Goal: Contribute content: Contribute content

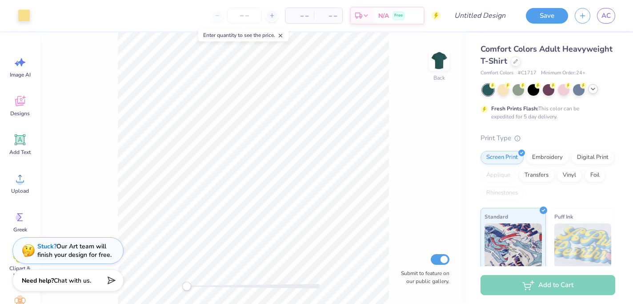
click at [591, 86] on icon at bounding box center [593, 88] width 7 height 7
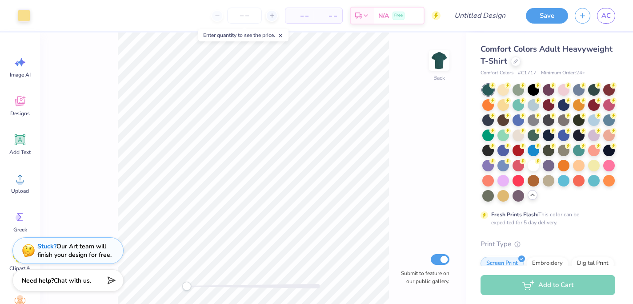
click at [581, 60] on div "Comfort Colors Adult Heavyweight T-Shirt" at bounding box center [548, 55] width 135 height 24
click at [515, 62] on icon at bounding box center [516, 60] width 4 height 4
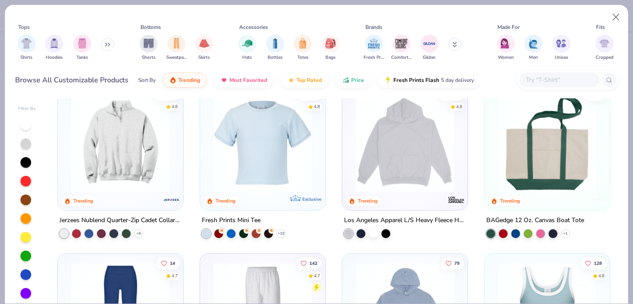
scroll to position [1036, 0]
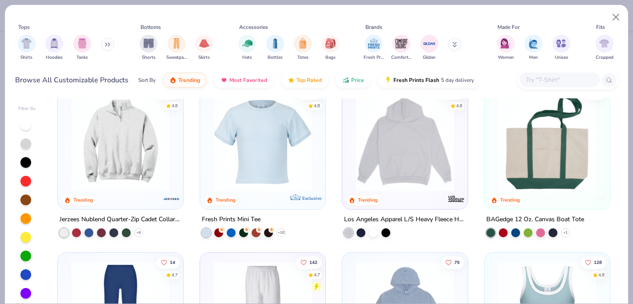
click at [119, 173] on img at bounding box center [121, 141] width 108 height 99
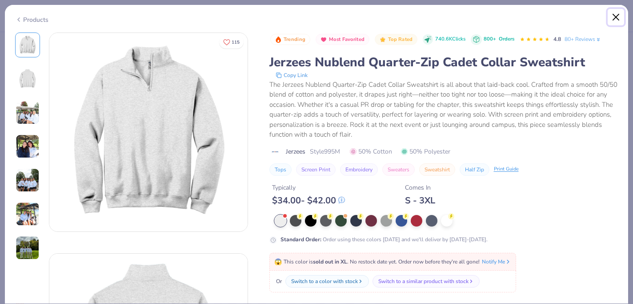
drag, startPoint x: 615, startPoint y: 13, endPoint x: 528, endPoint y: 191, distance: 197.7
click at [529, 190] on div "Products 115 KC Kappa Kappa Gamma, [GEOGRAPHIC_DATA][US_STATE], [GEOGRAPHIC_DAT…" at bounding box center [316, 153] width 624 height 299
click at [370, 219] on div at bounding box center [372, 220] width 12 height 12
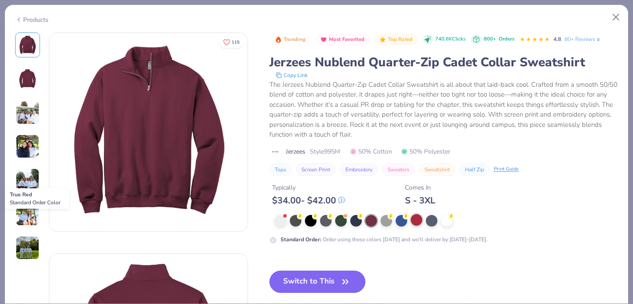
click at [415, 221] on div at bounding box center [417, 220] width 12 height 12
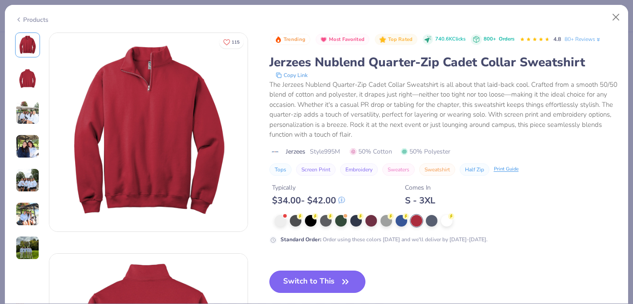
click at [342, 280] on icon "button" at bounding box center [345, 281] width 12 height 12
click at [341, 279] on icon "button" at bounding box center [345, 281] width 12 height 12
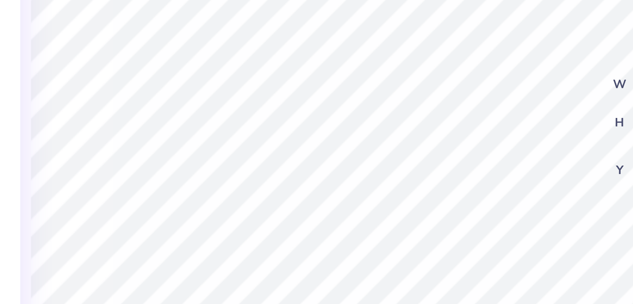
scroll to position [0, 0]
type input "4.50"
type input "1.26"
type input "4.21"
type input "4.31"
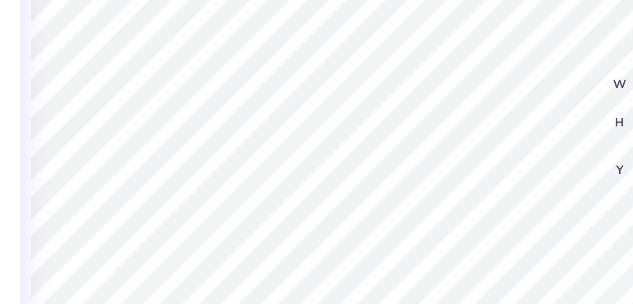
type input "1.28"
type input "3.58"
type textarea "Theta Tau"
type input "1.33"
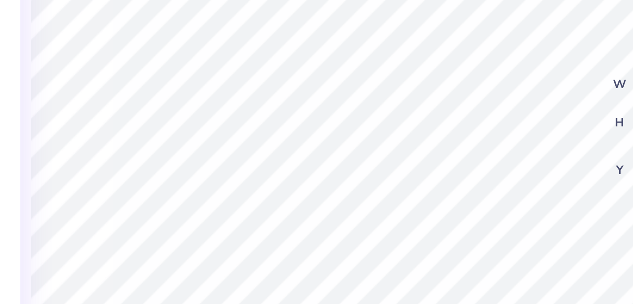
type input "0.53"
type textarea "1904"
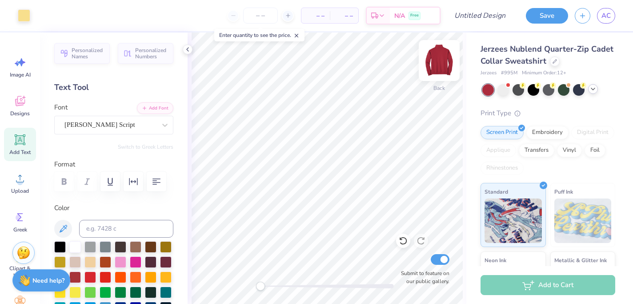
click at [439, 61] on img at bounding box center [440, 61] width 36 height 36
click at [441, 68] on img at bounding box center [440, 61] width 36 height 36
click at [438, 68] on img at bounding box center [440, 61] width 36 height 36
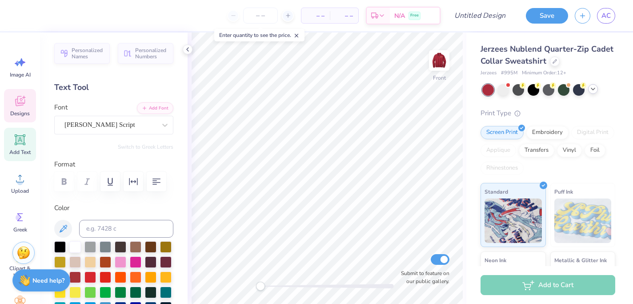
click at [25, 105] on icon at bounding box center [19, 100] width 13 height 13
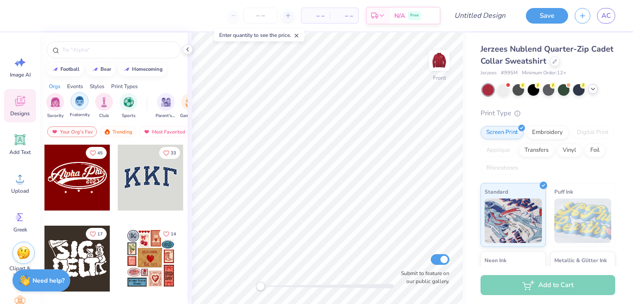
click at [72, 100] on div "filter for Fraternity" at bounding box center [80, 101] width 18 height 18
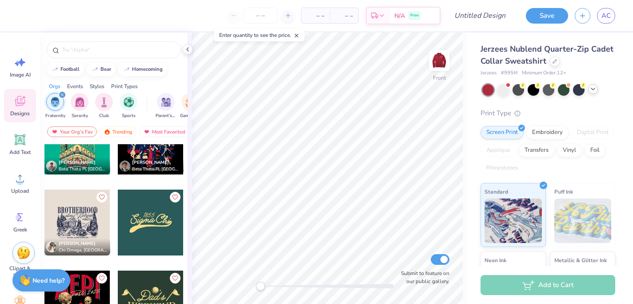
scroll to position [616, 0]
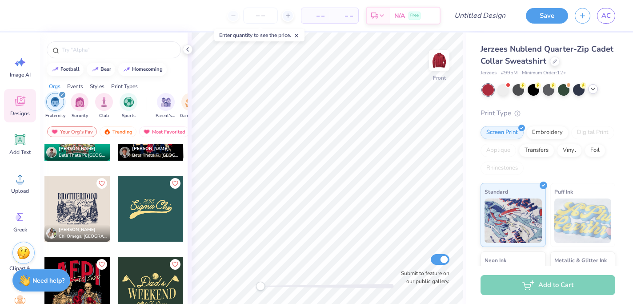
click at [152, 210] on div at bounding box center [151, 209] width 66 height 66
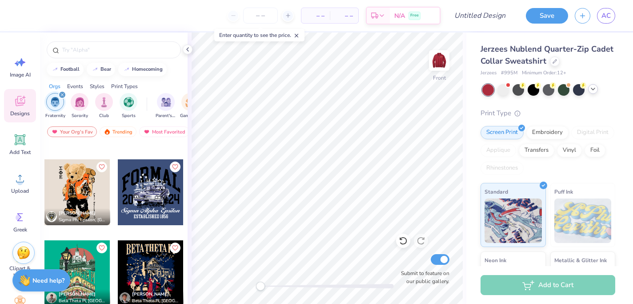
scroll to position [0, 0]
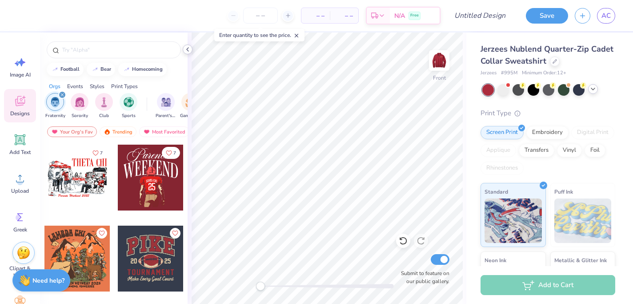
click at [189, 48] on icon at bounding box center [187, 49] width 7 height 7
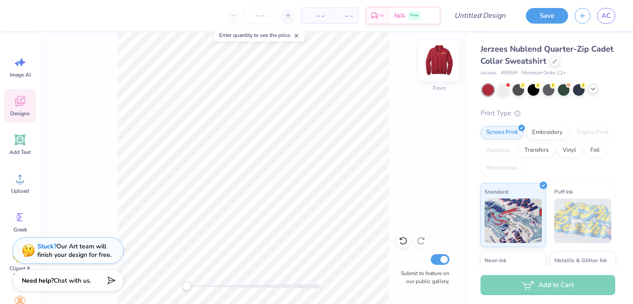
click at [436, 62] on img at bounding box center [440, 61] width 36 height 36
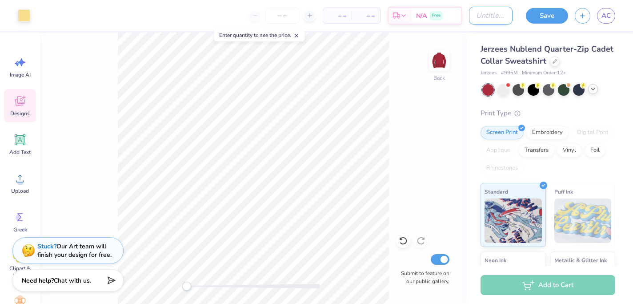
click at [495, 16] on input "Design Title" at bounding box center [491, 16] width 44 height 18
type input "red quarter zip"
click at [542, 16] on button "Save" at bounding box center [547, 15] width 42 height 16
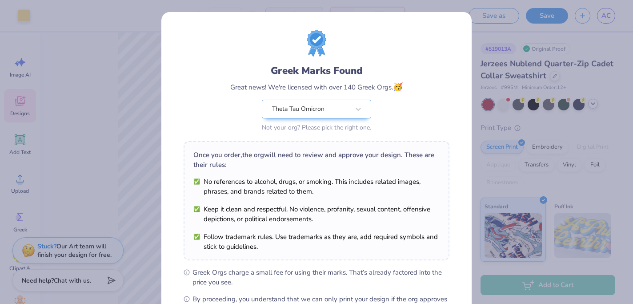
click at [616, 28] on div "Design Saved" at bounding box center [547, 27] width 158 height 40
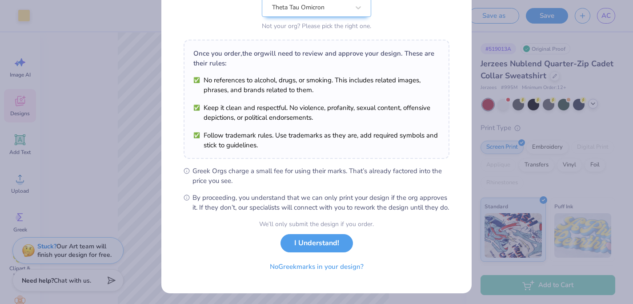
scroll to position [113, 0]
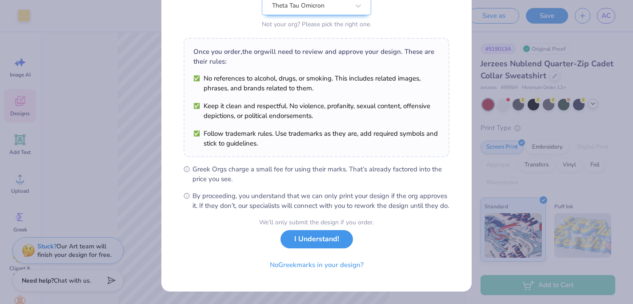
click at [315, 243] on button "I Understand!" at bounding box center [317, 239] width 72 height 18
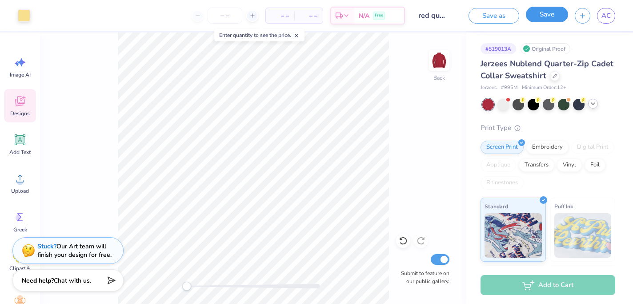
click at [558, 20] on button "Save" at bounding box center [547, 15] width 42 height 16
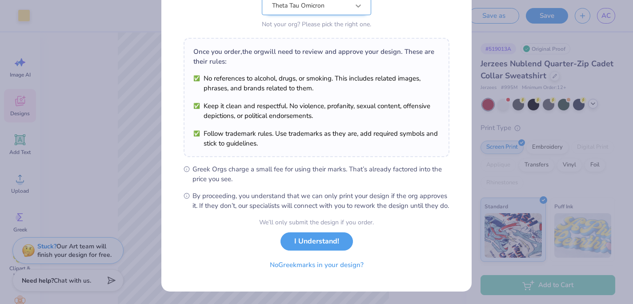
scroll to position [113, 0]
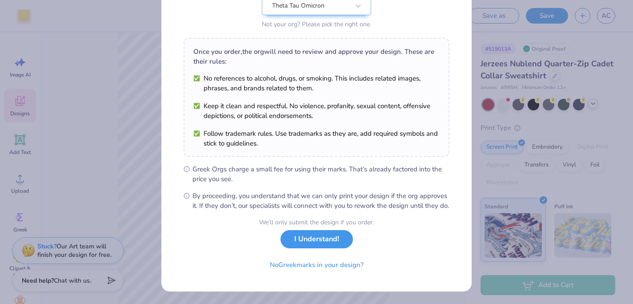
click at [326, 238] on button "I Understand!" at bounding box center [317, 239] width 72 height 18
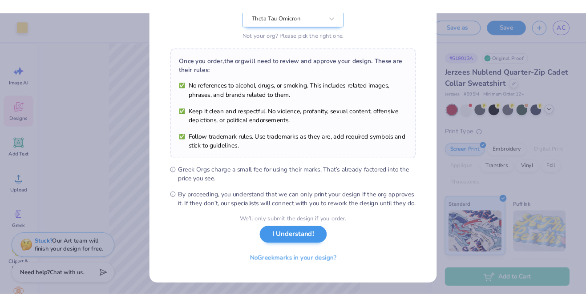
scroll to position [0, 0]
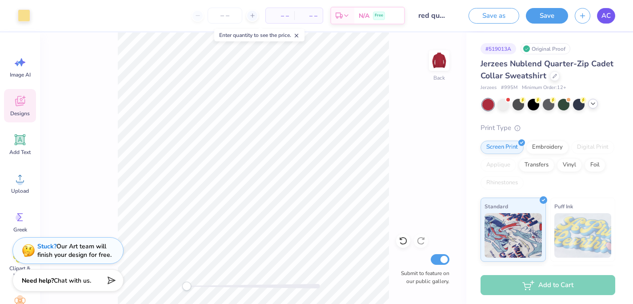
click at [610, 16] on span "AC" at bounding box center [606, 16] width 9 height 10
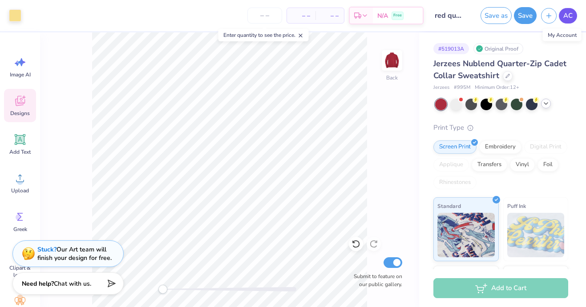
click at [569, 19] on span "AC" at bounding box center [567, 16] width 9 height 10
click at [569, 15] on span "AC" at bounding box center [567, 16] width 9 height 10
